Goal: Task Accomplishment & Management: Complete application form

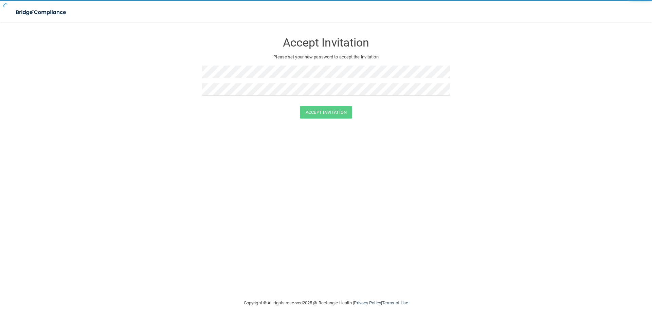
click at [259, 83] on div at bounding box center [326, 75] width 248 height 18
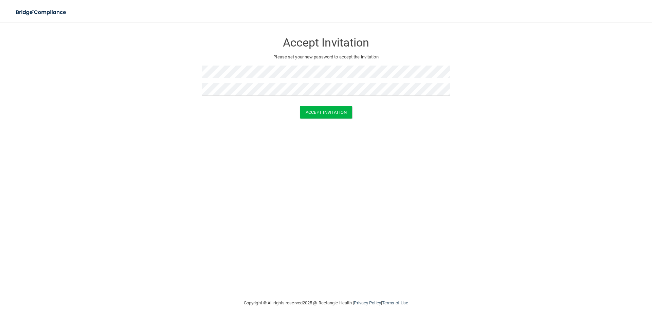
click at [327, 103] on div at bounding box center [326, 103] width 248 height 5
click at [329, 109] on button "Accept Invitation" at bounding box center [326, 112] width 52 height 13
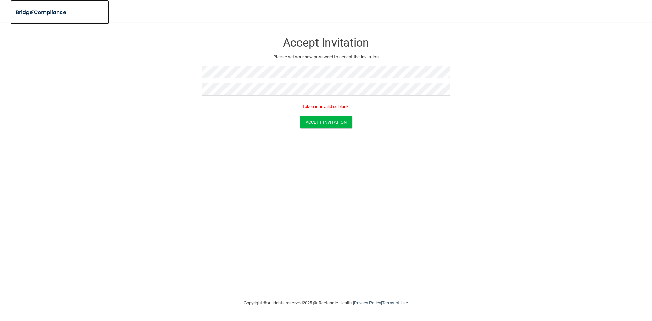
click at [46, 15] on img at bounding box center [41, 12] width 62 height 14
click at [59, 13] on img at bounding box center [41, 12] width 62 height 14
